Goal: Task Accomplishment & Management: Complete application form

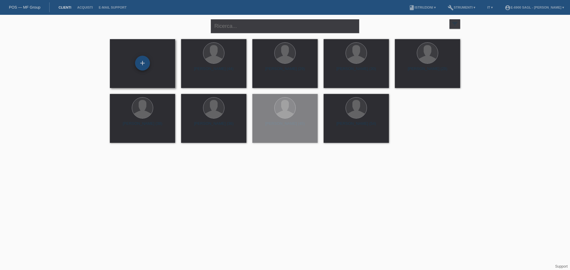
click at [139, 62] on div "+" at bounding box center [142, 63] width 15 height 15
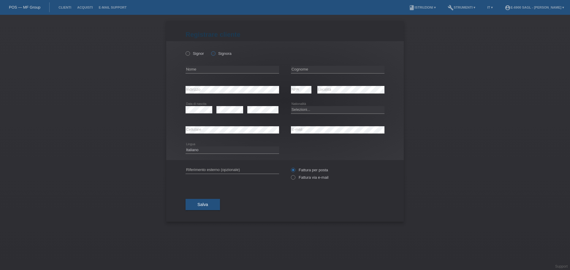
click at [219, 52] on label "Signora" at bounding box center [221, 53] width 20 height 4
click at [215, 52] on input "Signora" at bounding box center [213, 53] width 4 height 4
radio input "true"
click at [209, 65] on div "error Nome" at bounding box center [231, 70] width 93 height 20
click at [209, 70] on input "text" at bounding box center [231, 69] width 93 height 7
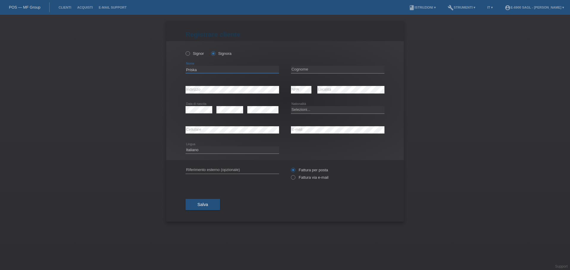
type input "Priska"
type input "Albergati Tombolato"
click at [297, 111] on select "Selezioni... Svizzera Austria Germania Liechtenstein ------------ Afghanistan A…" at bounding box center [337, 109] width 93 height 7
select select "CH"
click at [291, 106] on select "Selezioni... Svizzera Austria Germania Liechtenstein ------------ Afghanistan A…" at bounding box center [337, 109] width 93 height 7
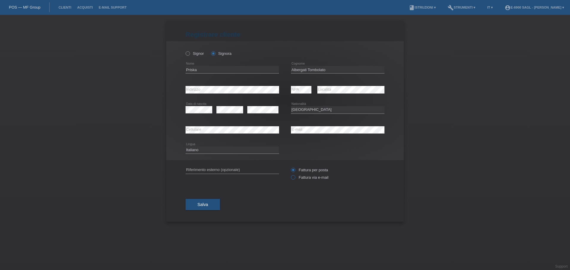
click at [304, 179] on label "Fattura via e-mail" at bounding box center [309, 177] width 37 height 4
click at [295, 179] on input "Fattura via e-mail" at bounding box center [293, 178] width 4 height 7
radio input "true"
click at [207, 203] on span "Salva" at bounding box center [202, 204] width 11 height 5
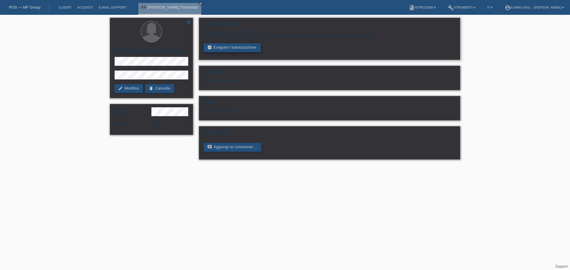
click at [252, 45] on link "assignment_turned_in Eseguire l’autorizzazione" at bounding box center [231, 47] width 57 height 9
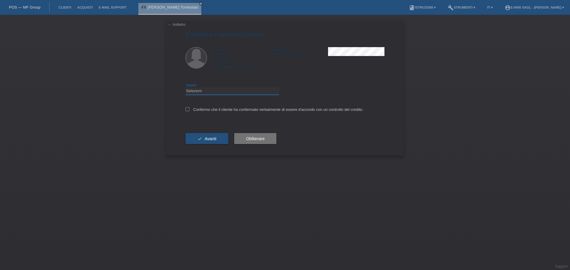
click at [223, 93] on select "Selezioni CHF 1.00 - CHF 499.00 CHF 500.00 - CHF 1'999.00 CHF 2'000.00 - CHF 6'…" at bounding box center [231, 91] width 93 height 7
select select "3"
click at [185, 88] on select "Selezioni CHF 1.00 - CHF 499.00 CHF 500.00 - CHF 1'999.00 CHF 2'000.00 - CHF 6'…" at bounding box center [231, 91] width 93 height 7
click at [214, 106] on div "Confermo che il cliente ha confermato verbalmente di essere d'accordo con un co…" at bounding box center [284, 111] width 199 height 20
click at [214, 110] on label "Confermo che il cliente ha confermato verbalmente di essere d'accordo con un co…" at bounding box center [274, 109] width 178 height 4
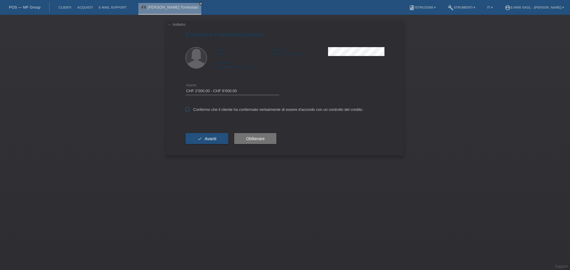
click at [189, 110] on input "Confermo che il cliente ha confermato verbalmente di essere d'accordo con un co…" at bounding box center [187, 109] width 4 height 4
checkbox input "true"
click at [212, 139] on span "Avanti" at bounding box center [210, 138] width 12 height 5
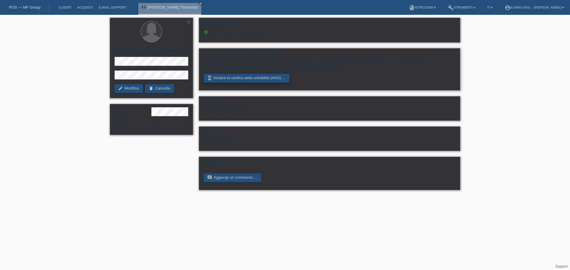
click at [233, 80] on link "perm_device_information Iniziare la verifica della solvibilità (KKG) ..." at bounding box center [246, 78] width 86 height 9
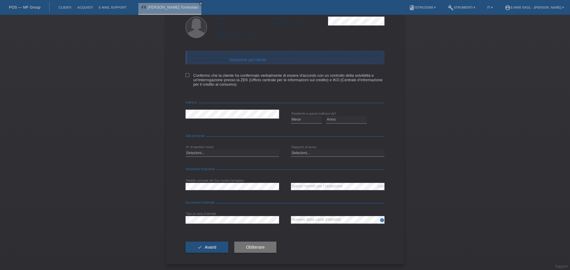
scroll to position [31, 0]
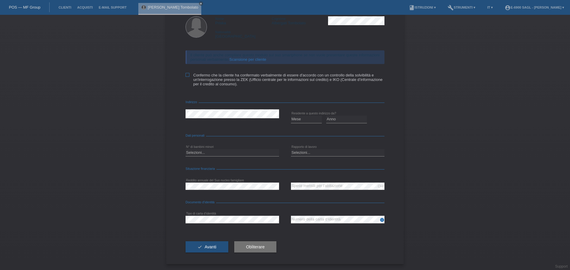
click at [185, 74] on icon at bounding box center [187, 75] width 4 height 4
click at [185, 74] on input "Confermo che la cliente ha confermato verbalmente di essere d'accordo con un co…" at bounding box center [187, 75] width 4 height 4
checkbox input "true"
click at [304, 119] on select "Mese 01 02 03 04 05 06 07 08 09 10" at bounding box center [306, 119] width 31 height 7
select select "02"
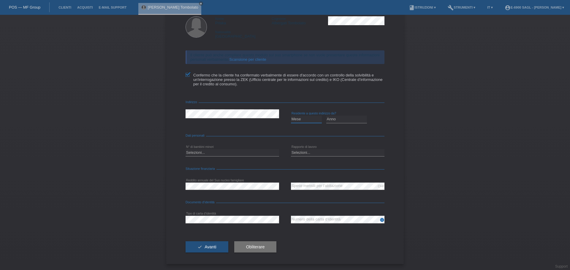
click at [291, 116] on select "Mese 01 02 03 04 05 06 07 08 09 10" at bounding box center [306, 119] width 31 height 7
click at [344, 115] on div "Anno 2025 2024 2023 2022 2021 2020 2019 2018 2017" at bounding box center [346, 119] width 41 height 20
click at [344, 116] on select "Anno 2025 2024 2023 2022 2021 2020 2019 2018 2017 2016 2015 2014 2013 2012 2011…" at bounding box center [346, 119] width 41 height 7
click at [326, 116] on select "Anno 2025 2024 2023 2022 2021 2020 2019 2018 2017 2016 2015 2014 2013 2012 2011…" at bounding box center [346, 119] width 41 height 7
click at [333, 122] on select "Anno 2025 2024 2023 2022 2021 2020 2019 2018 2017 2016 2015 2014 2013 2012 2011…" at bounding box center [346, 119] width 41 height 7
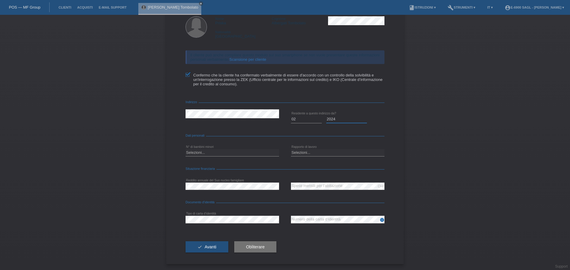
select select "2025"
click at [326, 116] on select "Anno 2025 2024 2023 2022 2021 2020 2019 2018 2017 2016 2015 2014 2013 2012 2011…" at bounding box center [346, 119] width 41 height 7
click at [205, 152] on select "Selezioni... 0 1 2 3 4 5 6 7 8 9" at bounding box center [231, 152] width 93 height 7
select select "0"
click at [185, 149] on select "Selezioni... 0 1 2 3 4 5 6 7 8 9" at bounding box center [231, 152] width 93 height 7
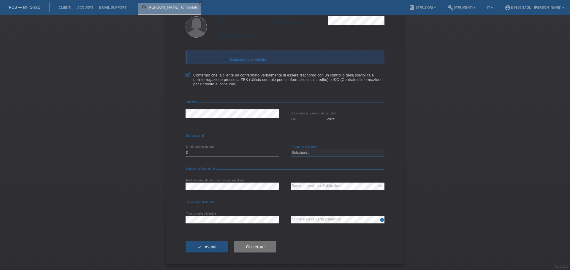
click at [305, 152] on select "Selezioni... A tempo indeterminato A tempo determinato Apprendista/studente Pen…" at bounding box center [337, 152] width 93 height 7
select select "UNLIMITED"
click at [291, 149] on select "Selezioni... A tempo indeterminato A tempo determinato Apprendista/studente Pen…" at bounding box center [337, 152] width 93 height 7
click at [345, 236] on div "check Avanti Obliterare" at bounding box center [284, 247] width 199 height 34
click at [308, 245] on div "check Avanti Obliterare" at bounding box center [284, 247] width 199 height 34
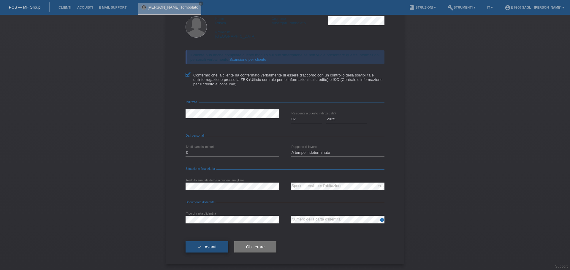
click at [211, 251] on button "check Avanti" at bounding box center [206, 246] width 43 height 11
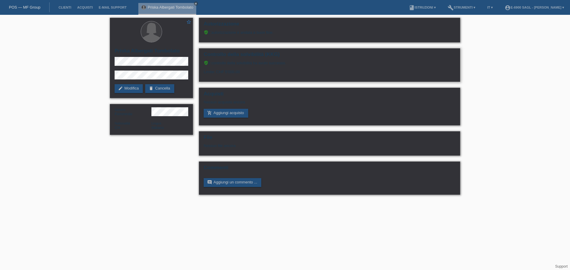
click at [233, 73] on div "verified_user Il controllo della solvibilità ha avuto successo. Limite: CHF 5'0…" at bounding box center [329, 70] width 252 height 18
click at [229, 111] on link "add_shopping_cart Aggiungi acquisto" at bounding box center [225, 113] width 44 height 9
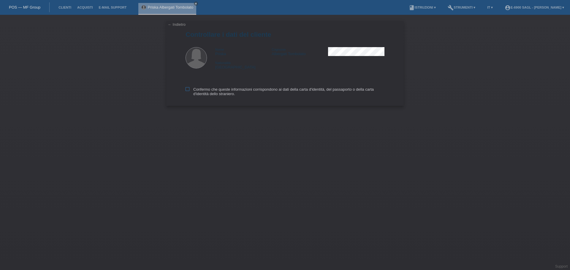
click at [214, 92] on label "Confermo che queste informazioni corrispondono ai dati della carta d'identità, …" at bounding box center [284, 91] width 199 height 9
click at [189, 91] on input "Confermo che queste informazioni corrispondono ai dati della carta d'identità, …" at bounding box center [187, 89] width 4 height 4
checkbox input "true"
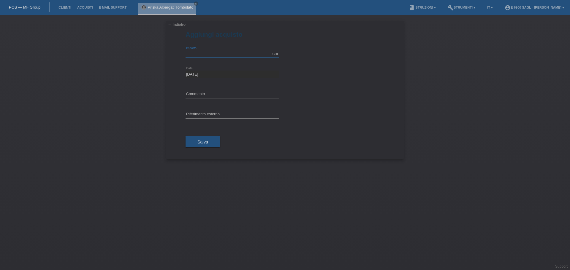
click at [197, 56] on input "text" at bounding box center [231, 53] width 93 height 7
click at [196, 56] on input "text" at bounding box center [231, 53] width 93 height 7
type input "3300"
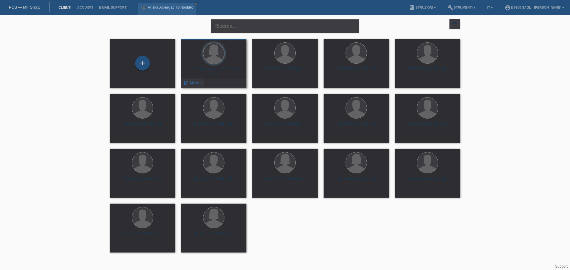
click at [200, 84] on span "Mostra" at bounding box center [196, 83] width 12 height 4
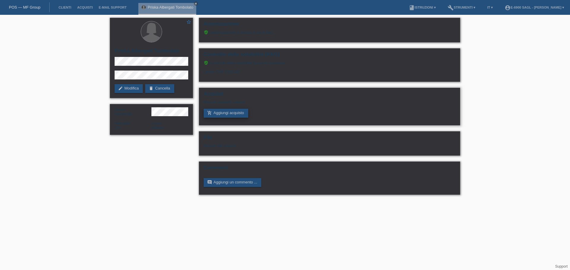
click at [222, 111] on link "add_shopping_cart Aggiungi acquisto" at bounding box center [225, 113] width 44 height 9
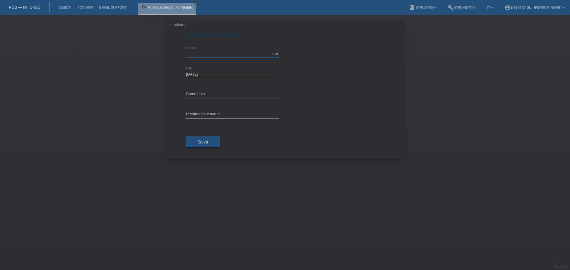
click at [204, 51] on input "text" at bounding box center [231, 53] width 93 height 7
type input "3300.00"
click at [196, 3] on icon "close" at bounding box center [195, 3] width 3 height 3
